Goal: Information Seeking & Learning: Learn about a topic

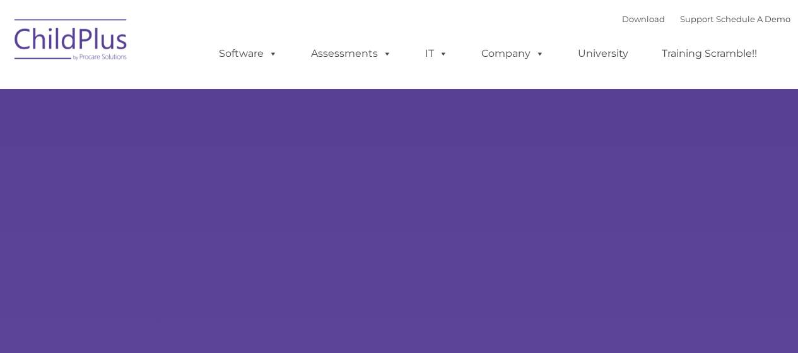
type input ""
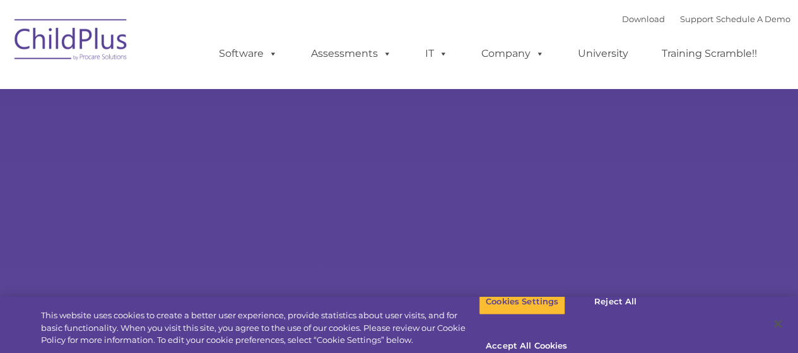
select select "MEDIUM"
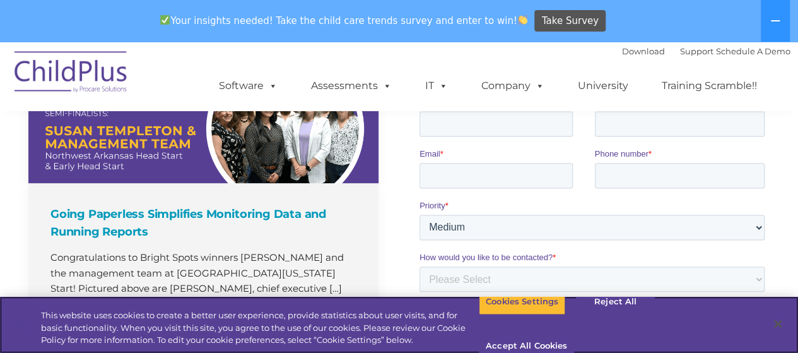
scroll to position [1233, 0]
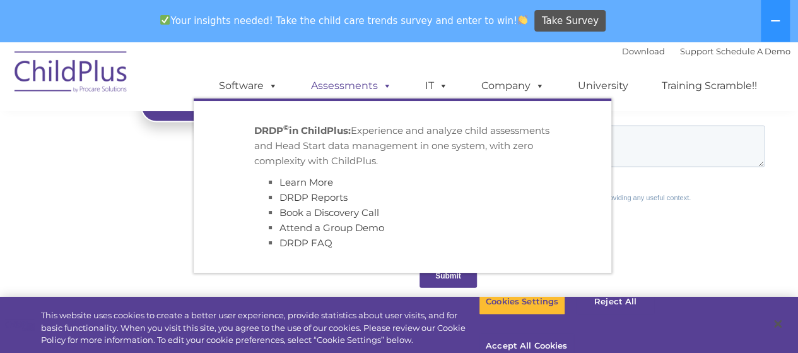
click at [347, 86] on link "Assessments" at bounding box center [351, 85] width 106 height 25
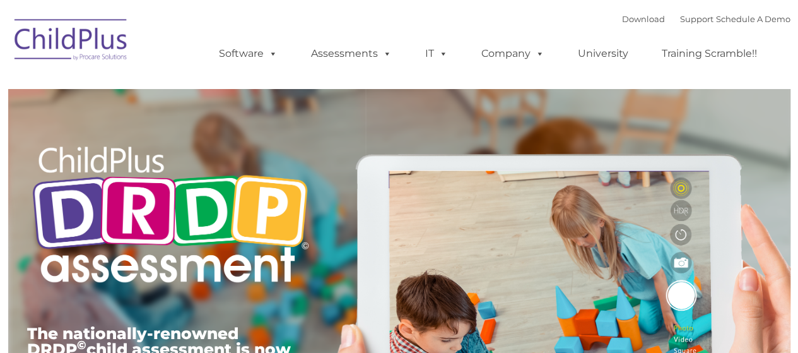
type input ""
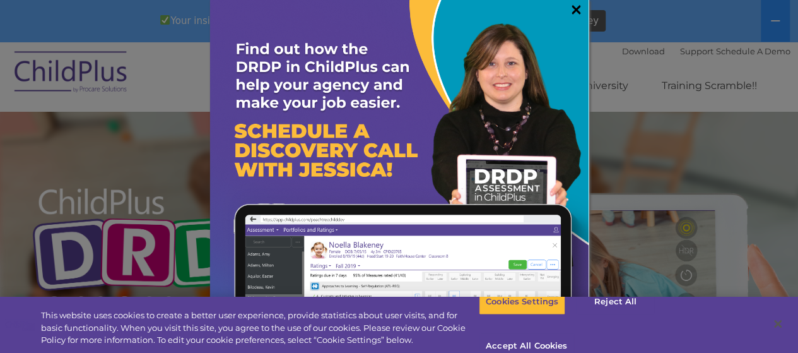
click at [569, 8] on link "×" at bounding box center [576, 9] width 15 height 13
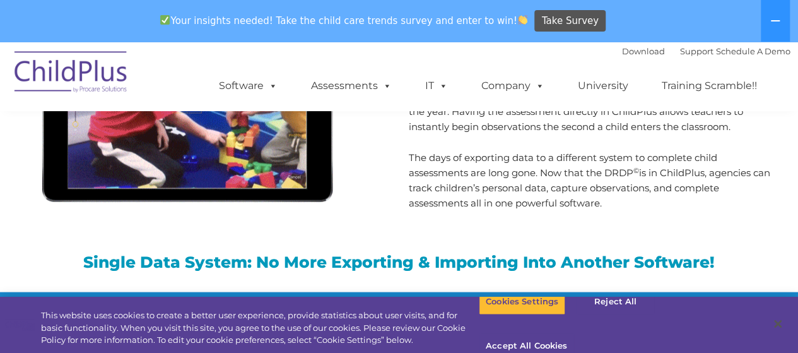
scroll to position [1543, 0]
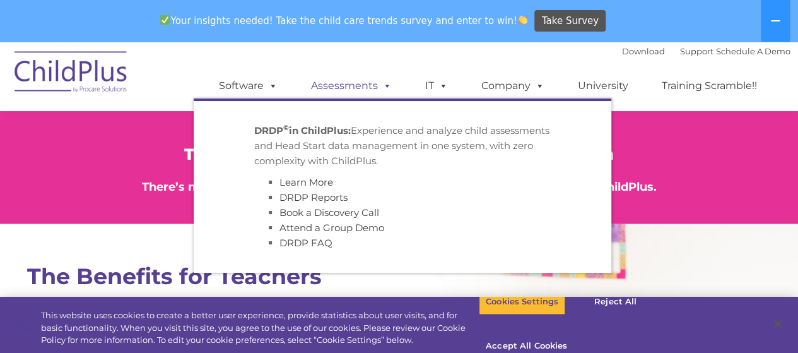
click at [339, 79] on link "Assessments" at bounding box center [351, 85] width 106 height 25
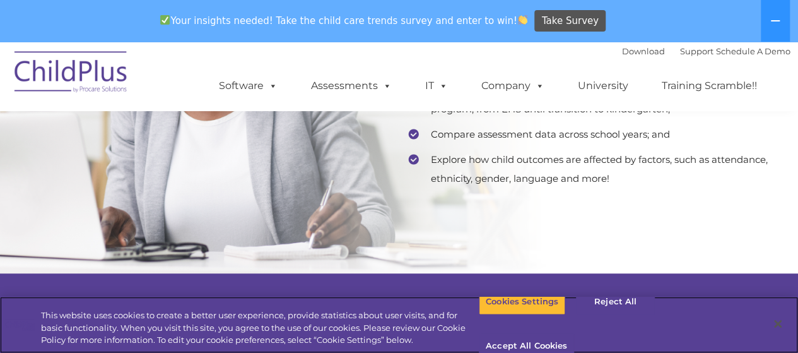
scroll to position [2365, 0]
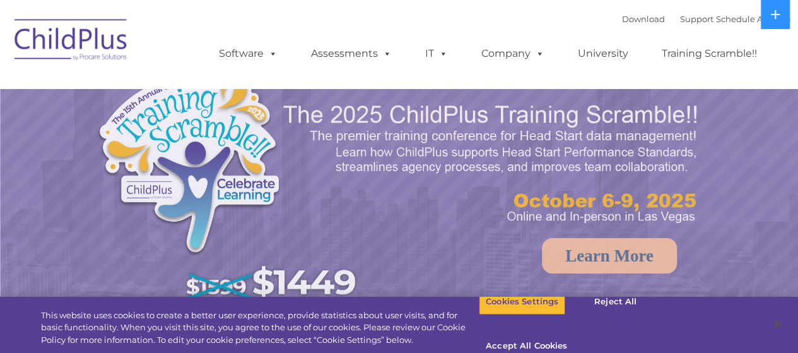
select select "MEDIUM"
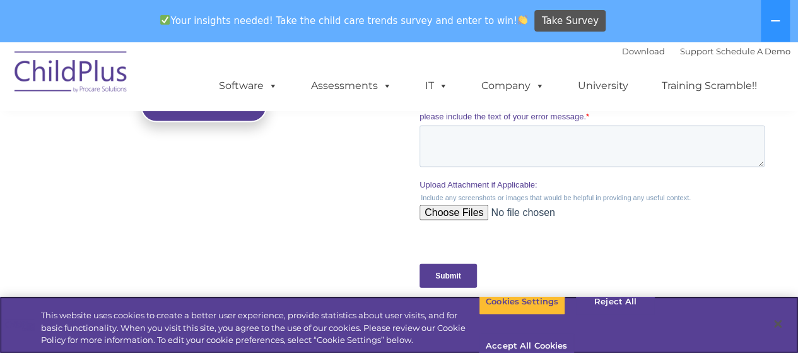
scroll to position [1232, 0]
